Goal: Task Accomplishment & Management: Complete application form

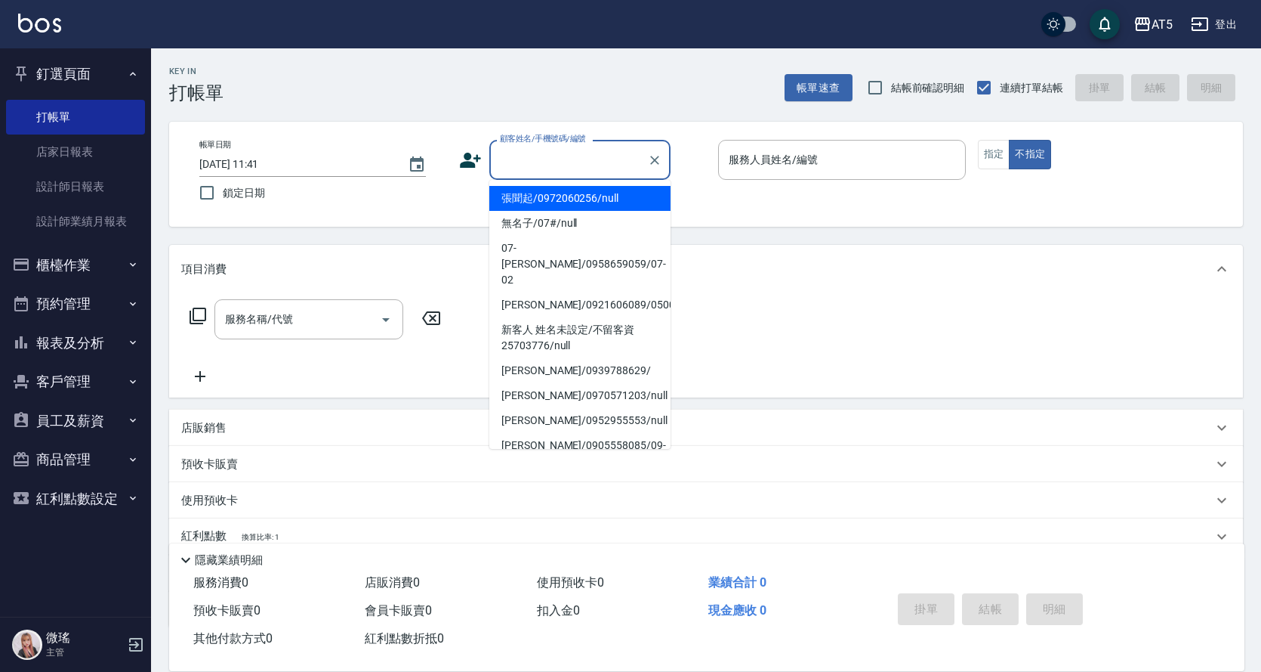
click at [518, 167] on input "顧客姓名/手機號碼/編號" at bounding box center [568, 160] width 145 height 26
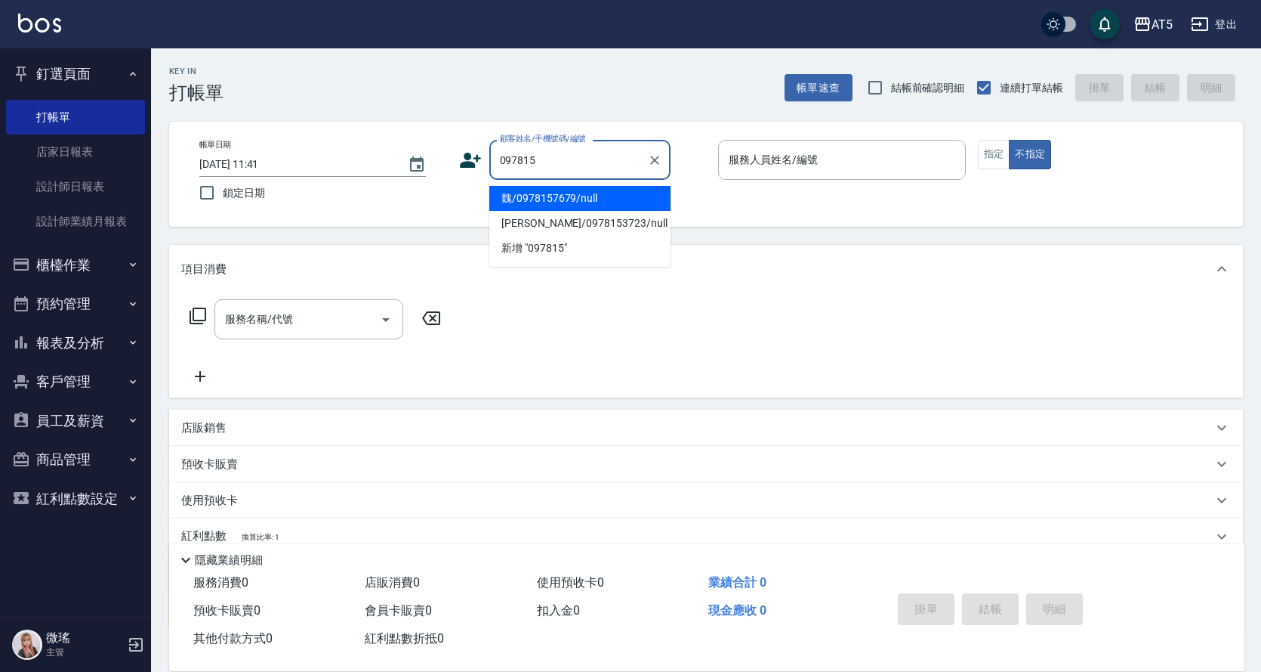
type input "0978157"
click at [659, 155] on icon "Clear" at bounding box center [654, 160] width 15 height 15
click at [789, 168] on input "服務人員姓名/編號" at bounding box center [842, 160] width 234 height 26
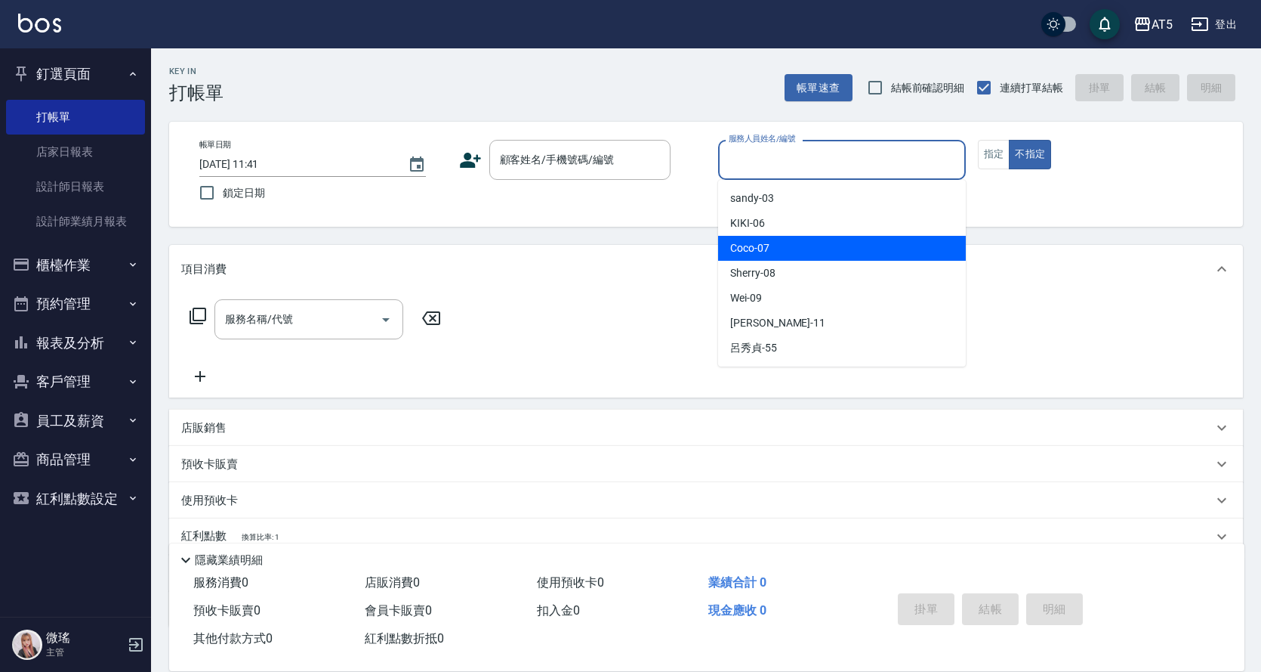
click at [780, 258] on div "Coco -07" at bounding box center [842, 248] width 248 height 25
type input "Coco-07"
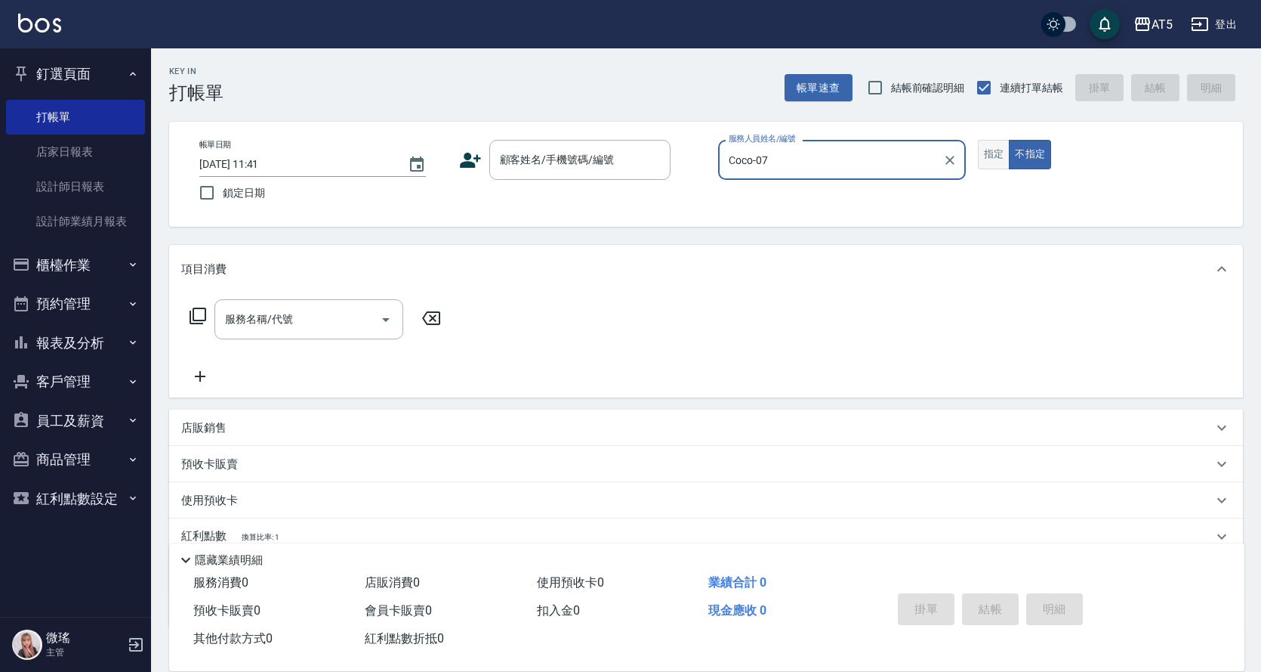
drag, startPoint x: 1005, startPoint y: 155, endPoint x: 988, endPoint y: 158, distance: 16.9
click at [1003, 155] on button "指定" at bounding box center [994, 154] width 32 height 29
click at [545, 168] on input "顧客姓名/手機號碼/編號" at bounding box center [568, 160] width 145 height 26
click at [1052, 188] on div "帳單日期 [DATE] 11:41 鎖定日期 顧客姓名/手機號碼/編號 顧客姓名/手機號碼/編號 服務人員姓名/編號 Coco-07 服務人員姓名/編號 指定…" at bounding box center [706, 174] width 1038 height 69
